Goal: Transaction & Acquisition: Purchase product/service

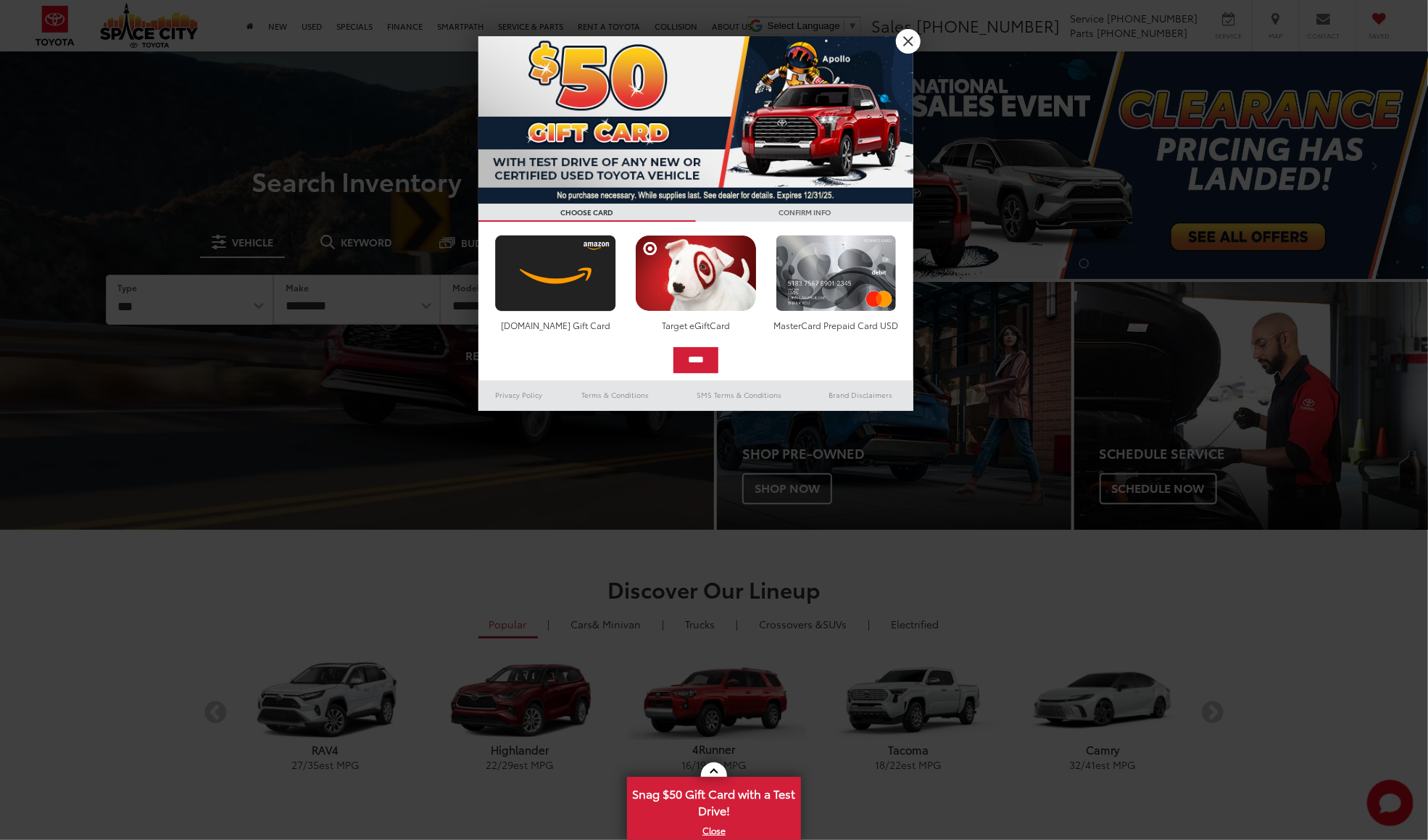
click at [901, 37] on link "X" at bounding box center [907, 40] width 24 height 24
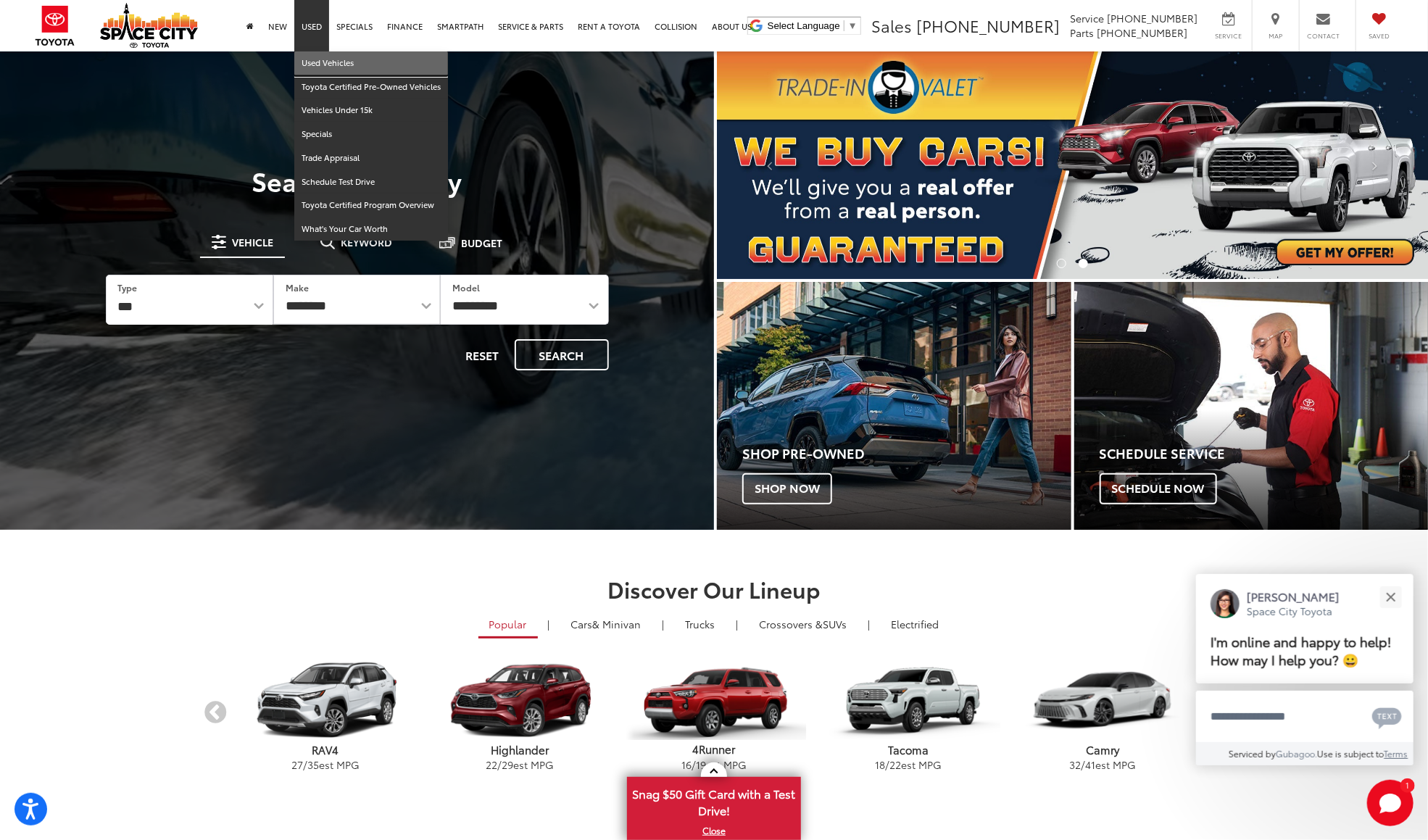
click at [333, 60] on link "Used Vehicles" at bounding box center [371, 63] width 153 height 24
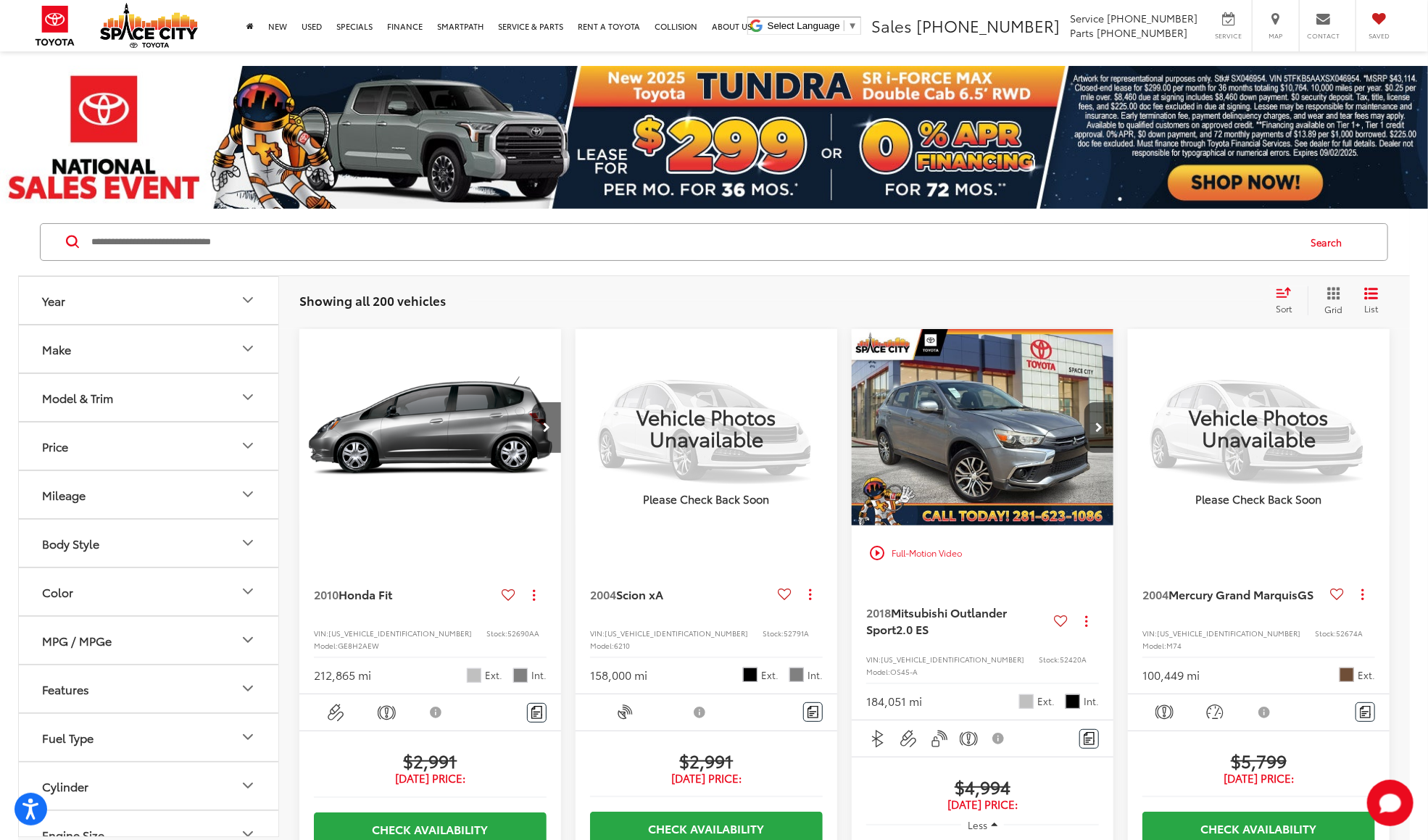
click at [1274, 300] on div "Sort" at bounding box center [1288, 301] width 39 height 29
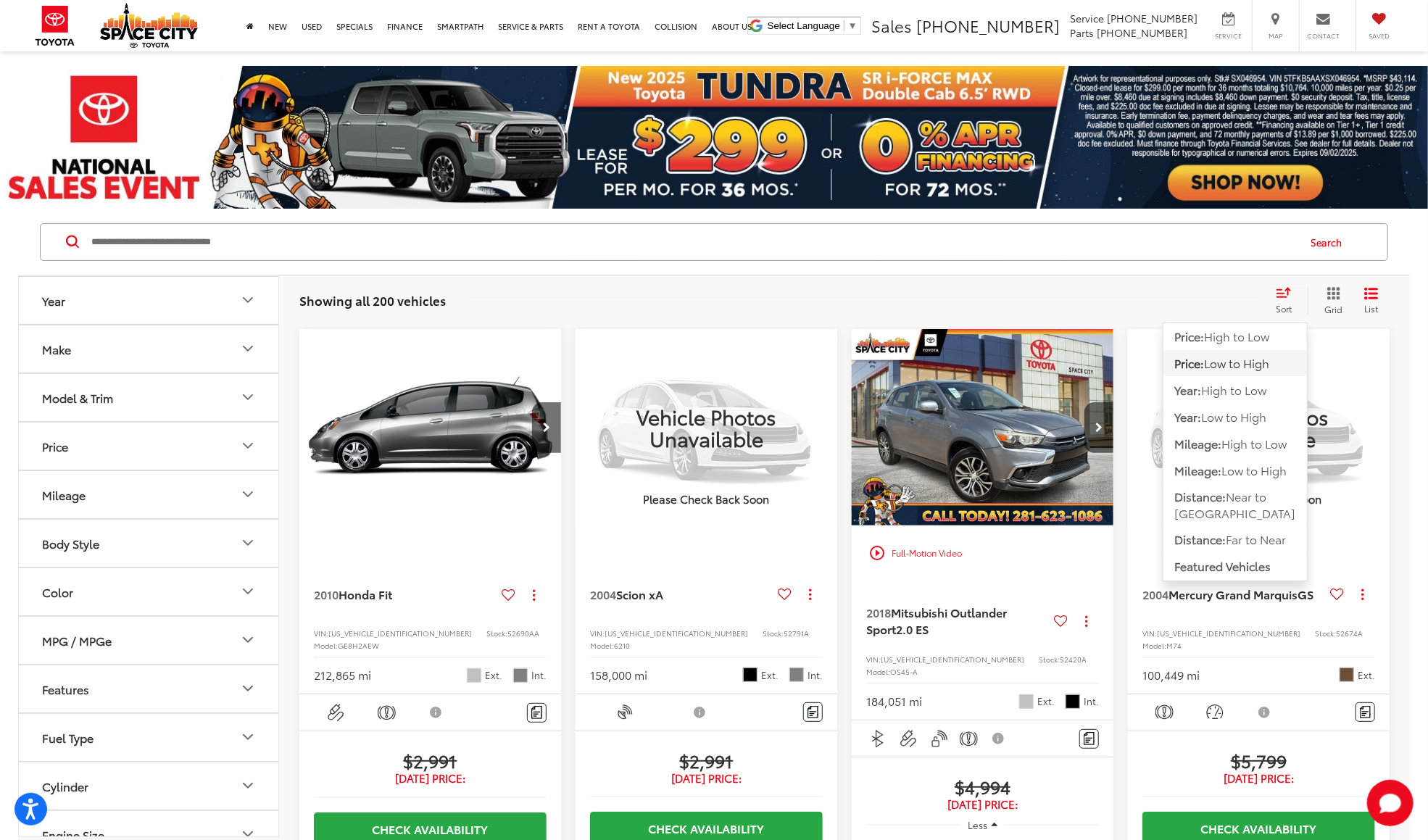
click at [1221, 361] on span "Low to High" at bounding box center [1236, 363] width 66 height 17
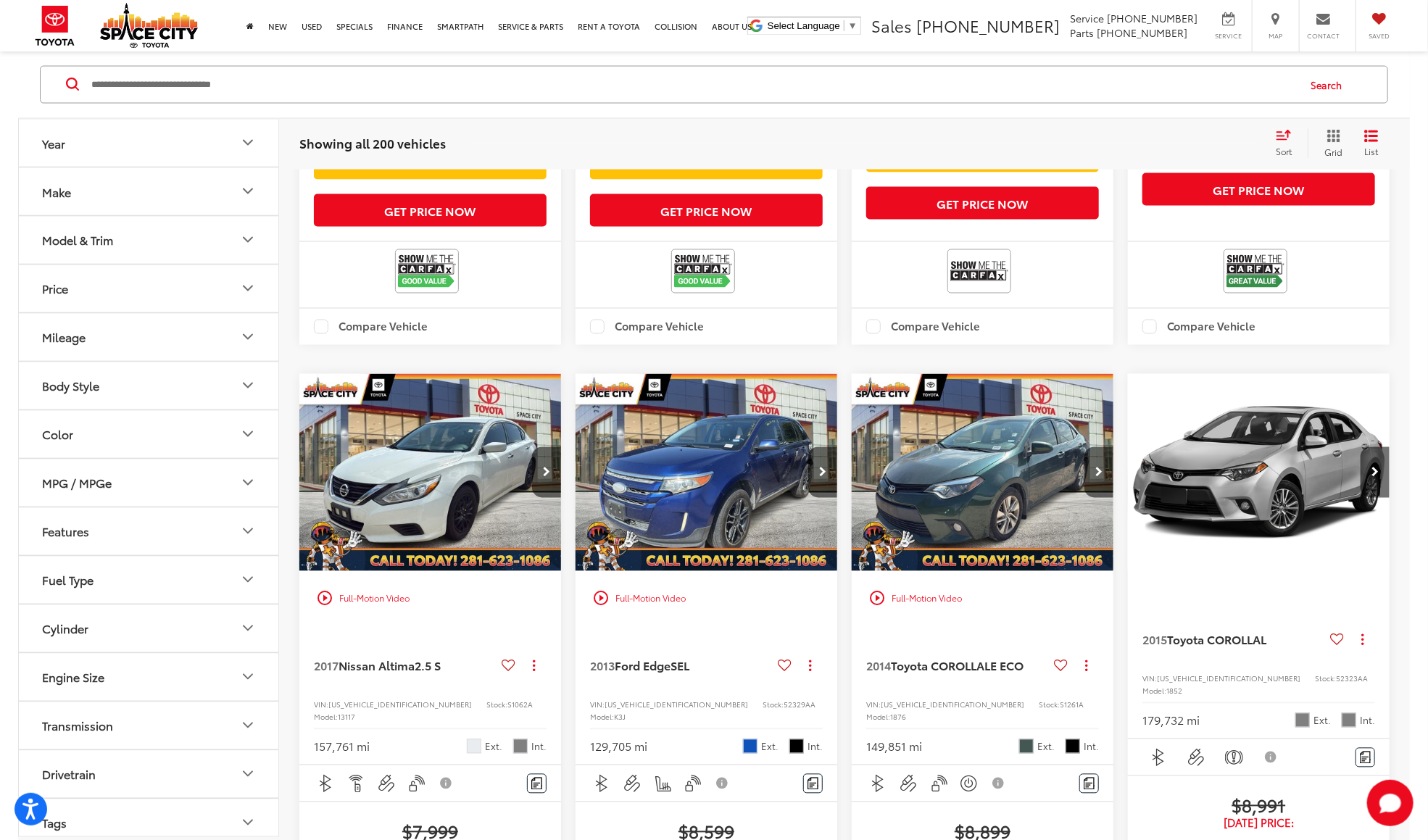
scroll to position [1594, 0]
